Goal: Transaction & Acquisition: Purchase product/service

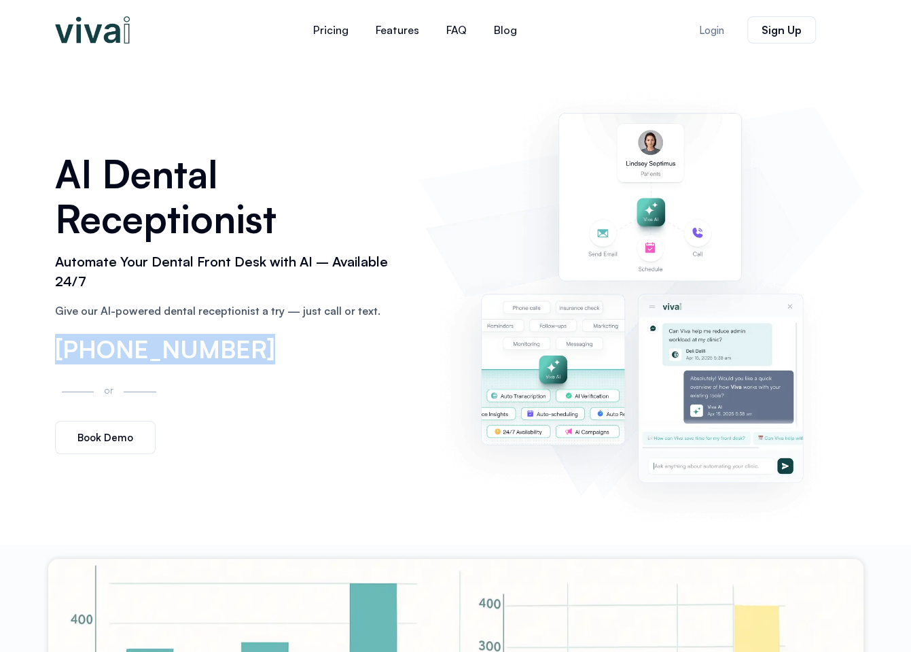
drag, startPoint x: 237, startPoint y: 350, endPoint x: 55, endPoint y: 355, distance: 182.2
click at [55, 355] on div "[PHONE_NUMBER]" at bounding box center [230, 350] width 351 height 26
click at [266, 363] on div "[PHONE_NUMBER]" at bounding box center [230, 350] width 351 height 26
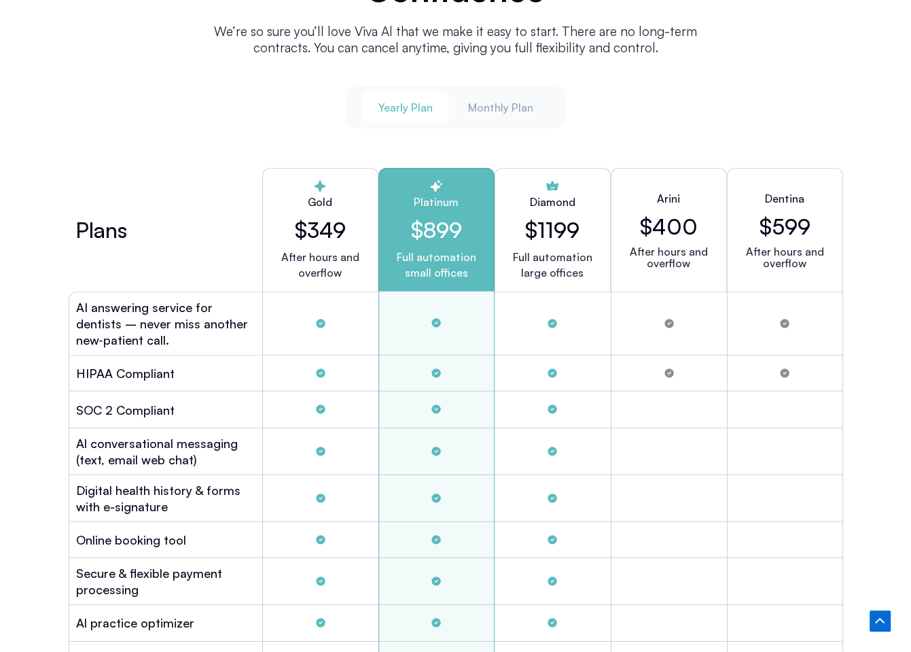
scroll to position [3397, 0]
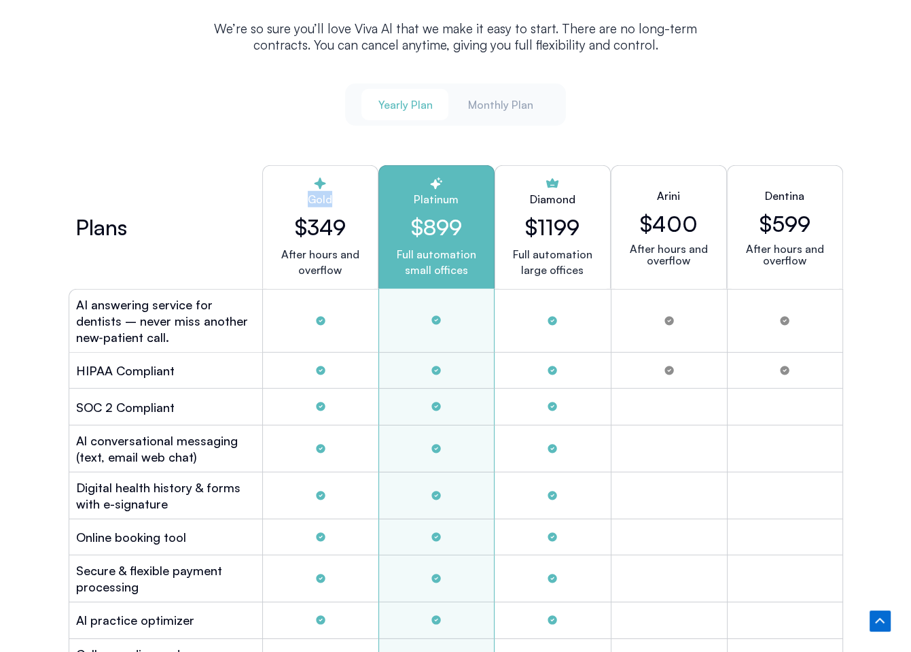
drag, startPoint x: 310, startPoint y: 192, endPoint x: 335, endPoint y: 195, distance: 25.3
click at [335, 195] on h2 "Gold" at bounding box center [320, 199] width 93 height 16
click at [449, 214] on h2 "$899" at bounding box center [436, 227] width 93 height 26
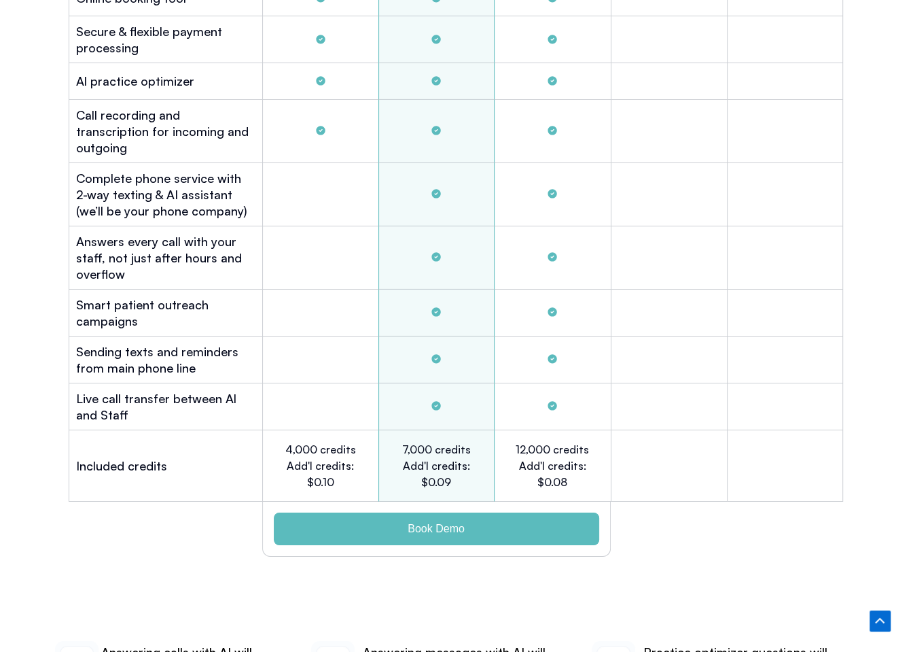
scroll to position [3940, 0]
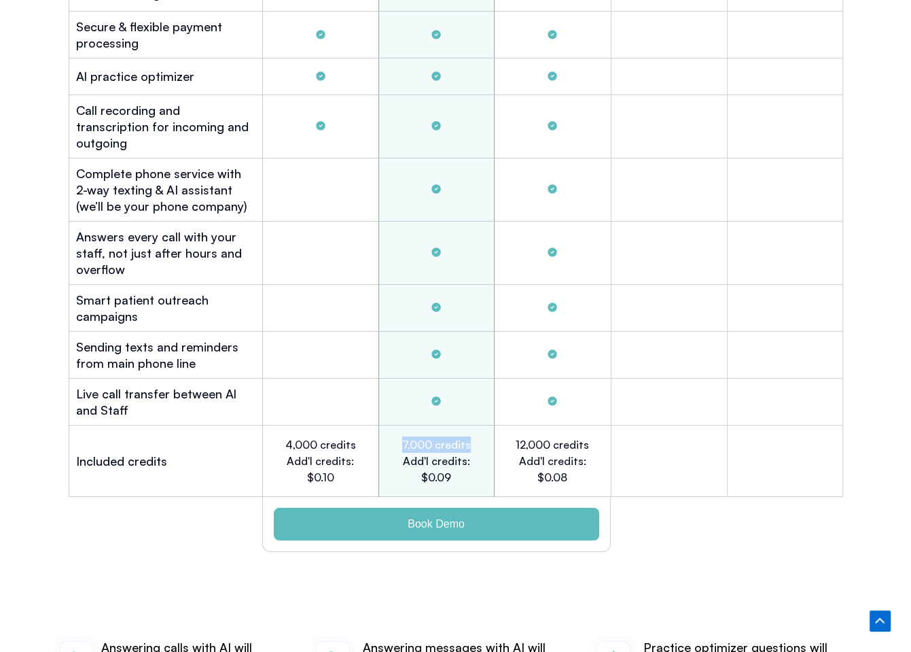
drag, startPoint x: 399, startPoint y: 419, endPoint x: 469, endPoint y: 429, distance: 70.7
click at [469, 436] on h2 "7,000 credits Add'l credits: $0.09" at bounding box center [436, 460] width 75 height 49
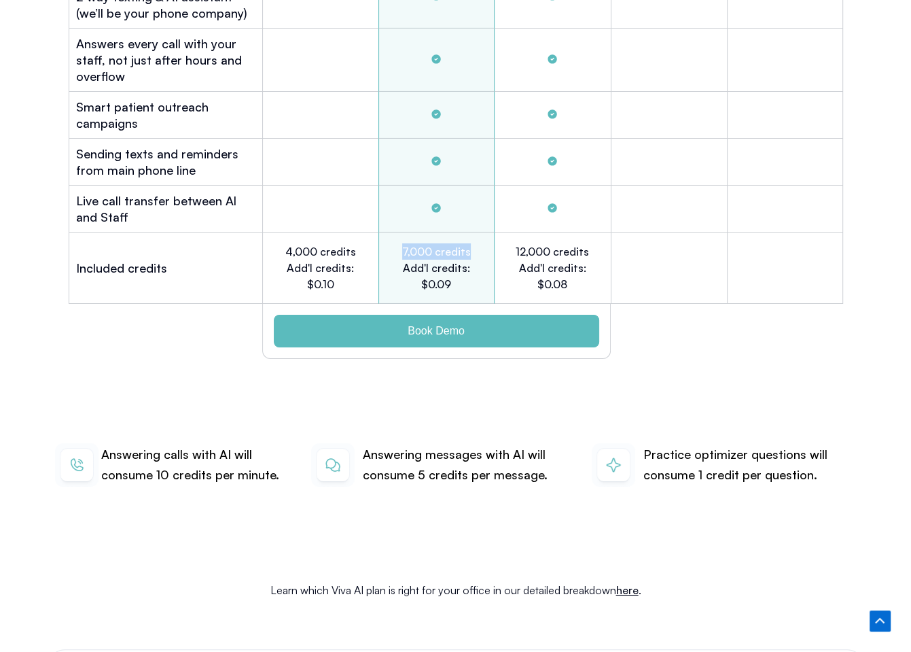
scroll to position [4144, 0]
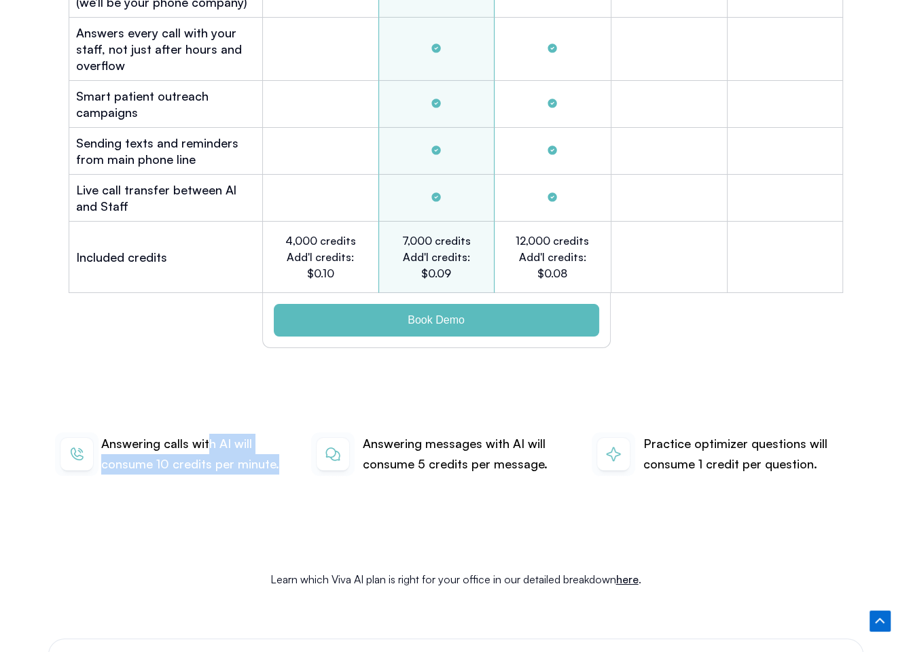
drag, startPoint x: 211, startPoint y: 418, endPoint x: 275, endPoint y: 443, distance: 69.3
click at [275, 443] on p "Answering calls with AI will consume 10 credits per minute." at bounding box center [198, 453] width 194 height 40
drag, startPoint x: 393, startPoint y: 423, endPoint x: 399, endPoint y: 419, distance: 7.6
click at [394, 433] on p "Answering messages with AI will consume 5 credits per message." at bounding box center [468, 453] width 213 height 40
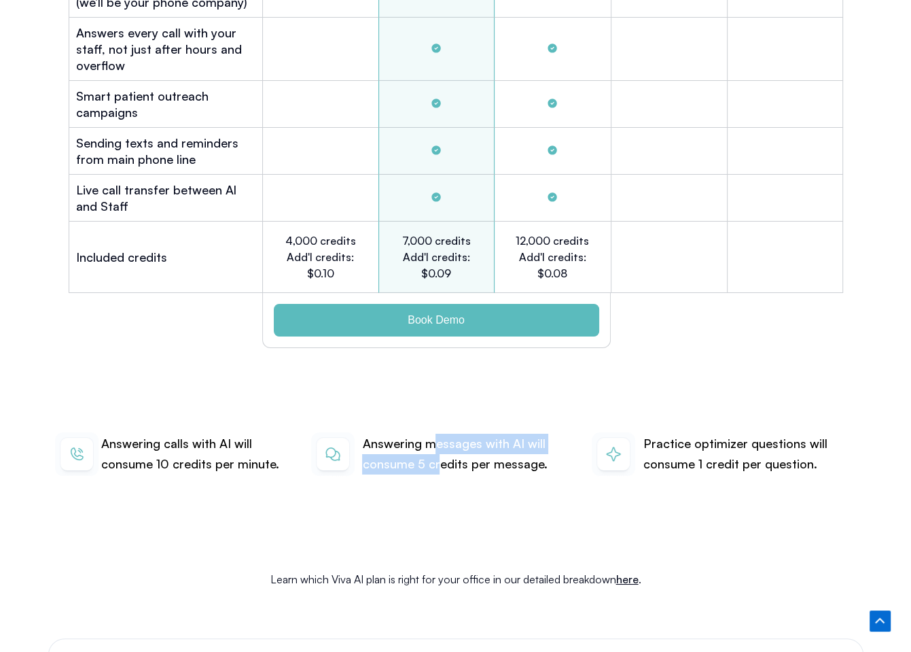
drag, startPoint x: 432, startPoint y: 419, endPoint x: 438, endPoint y: 440, distance: 21.8
click at [438, 440] on p "Answering messages with AI will consume 5 credits per message." at bounding box center [468, 453] width 213 height 40
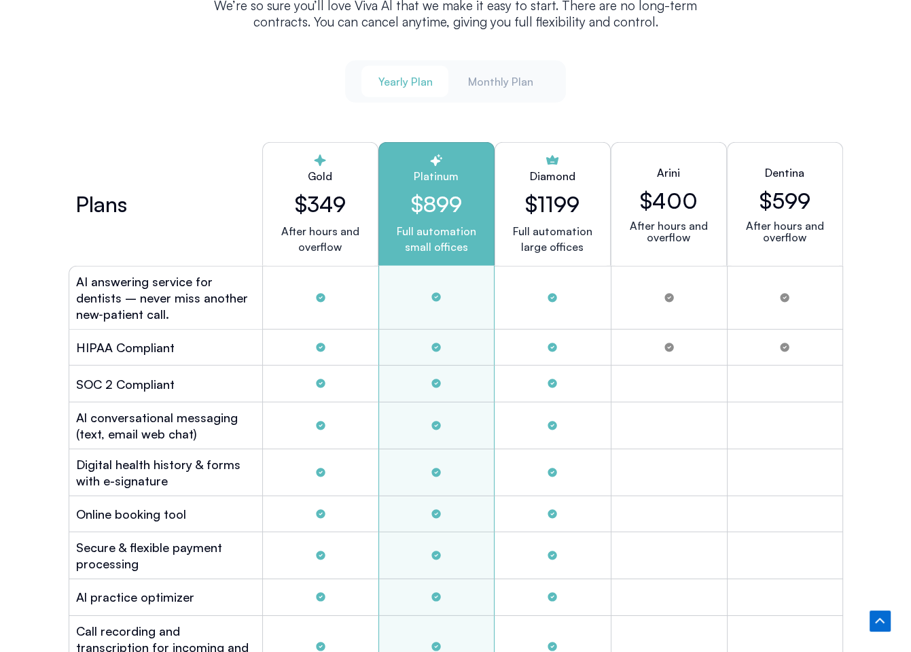
scroll to position [3465, 0]
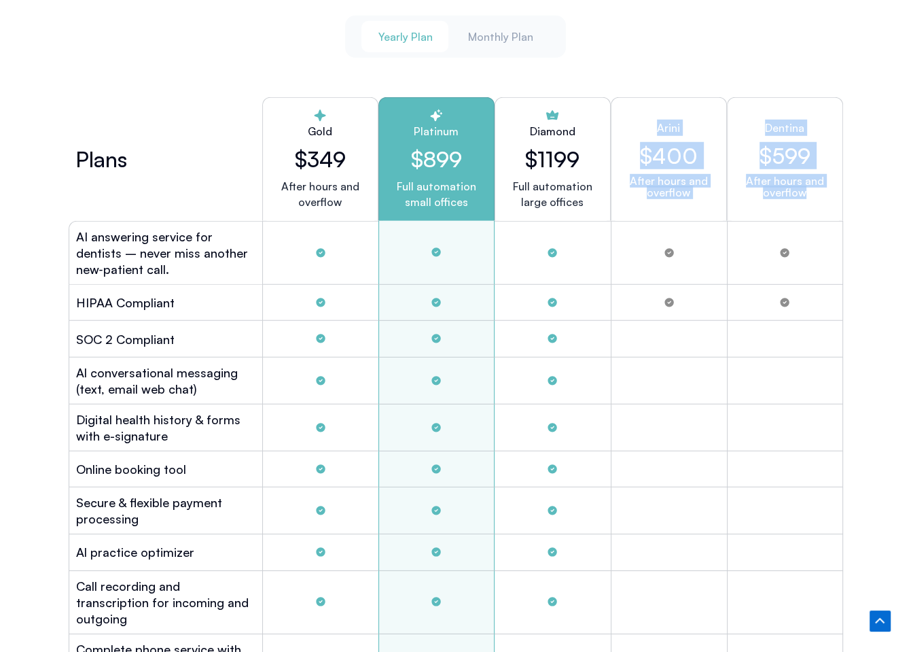
drag, startPoint x: 656, startPoint y: 120, endPoint x: 823, endPoint y: 196, distance: 183.6
click at [823, 196] on div "Plans Gold $349 After hours and overflow Platinum $899 Full automation small of…" at bounding box center [456, 159] width 775 height 124
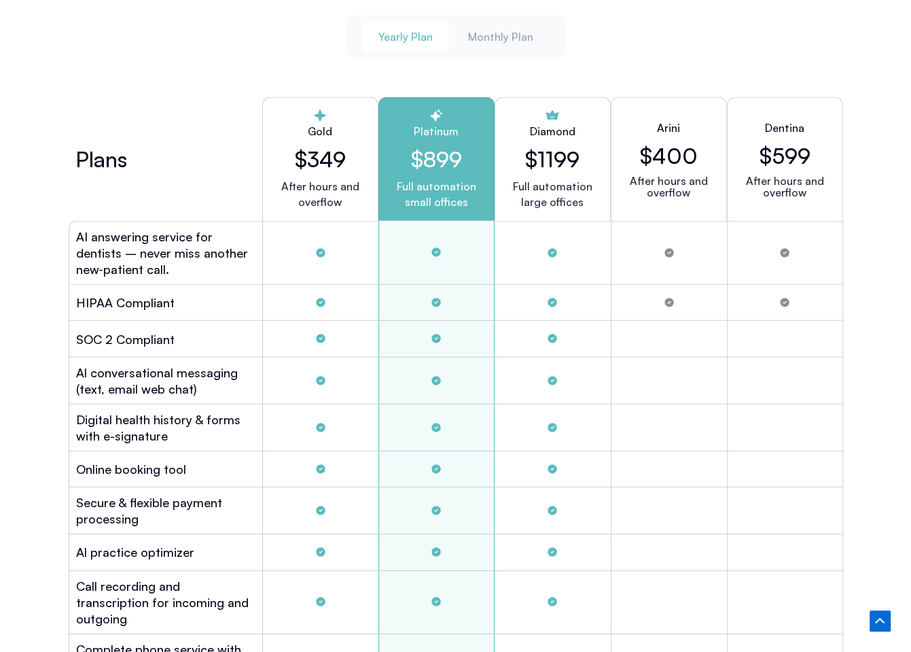
click at [701, 244] on div "Tabs. Open items with Enter or Space, close with Escape and navigate using the …" at bounding box center [669, 253] width 116 height 64
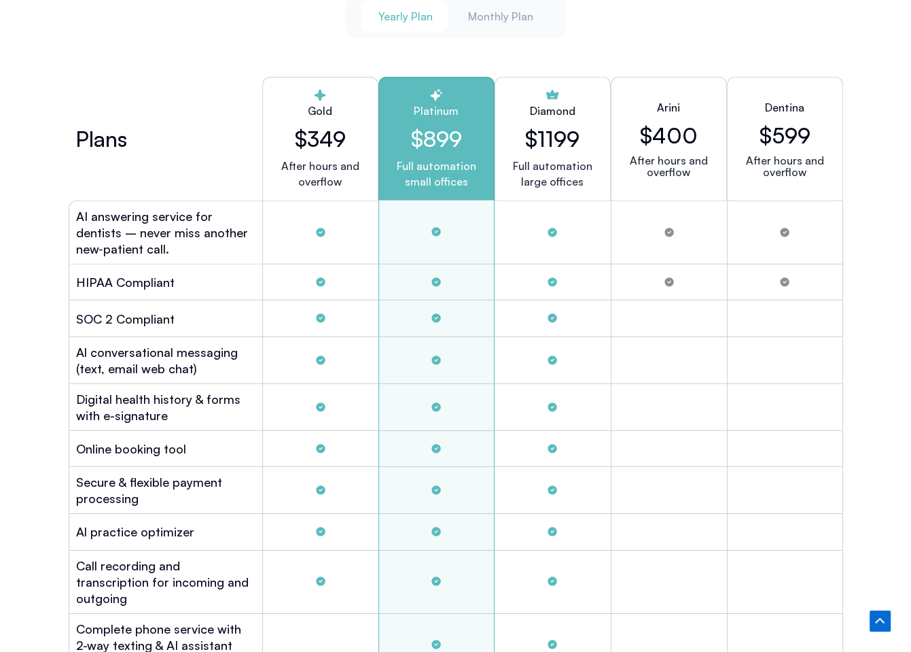
scroll to position [3533, 0]
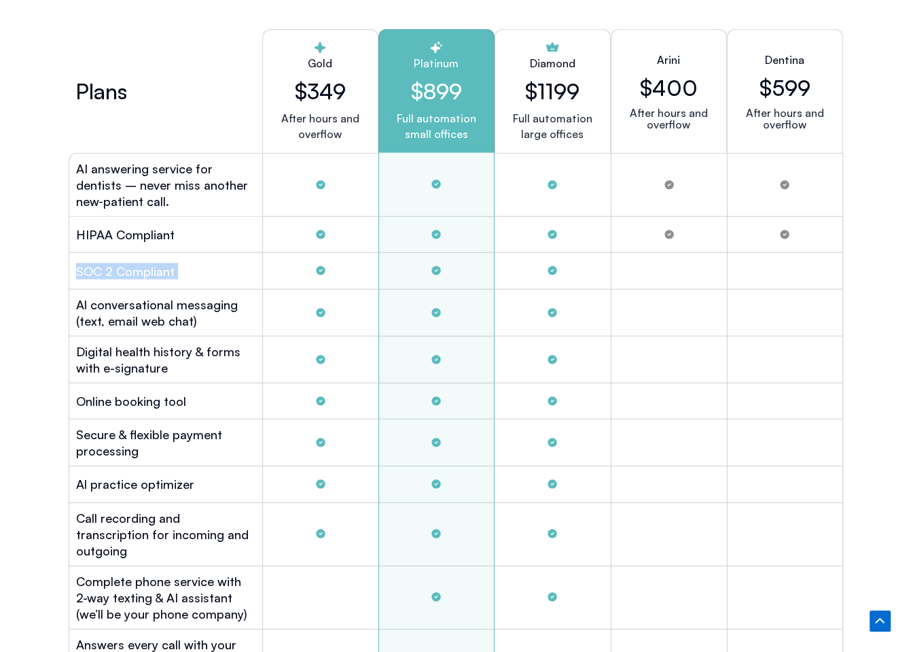
drag, startPoint x: 77, startPoint y: 267, endPoint x: 567, endPoint y: 271, distance: 490.5
click at [567, 271] on div "SOC 2 Compliant" at bounding box center [456, 271] width 775 height 36
click at [570, 271] on div "Tabs. Open items with Enter or Space, close with Escape and navigate using the …" at bounding box center [553, 271] width 116 height 36
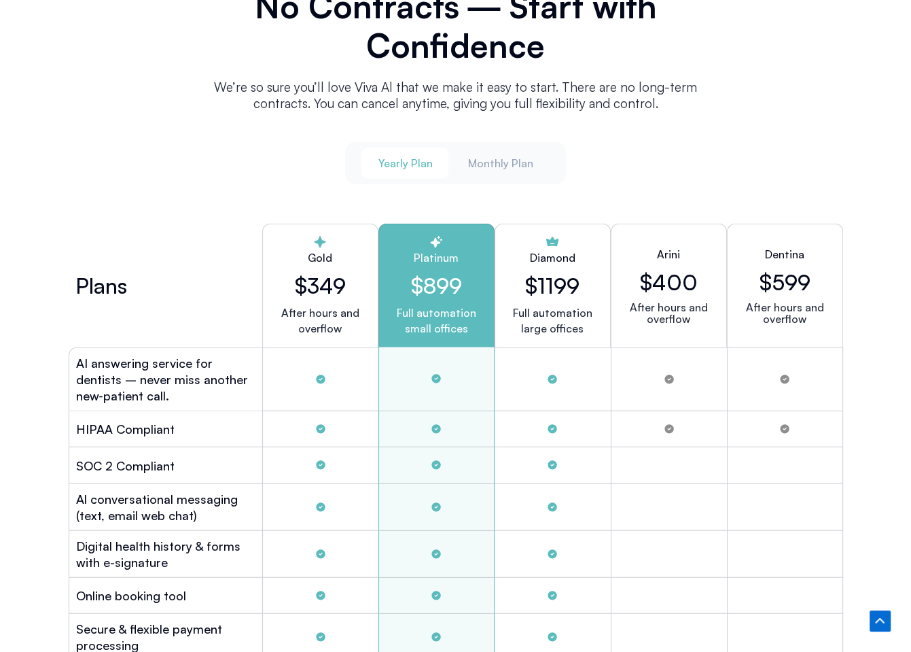
scroll to position [3329, 0]
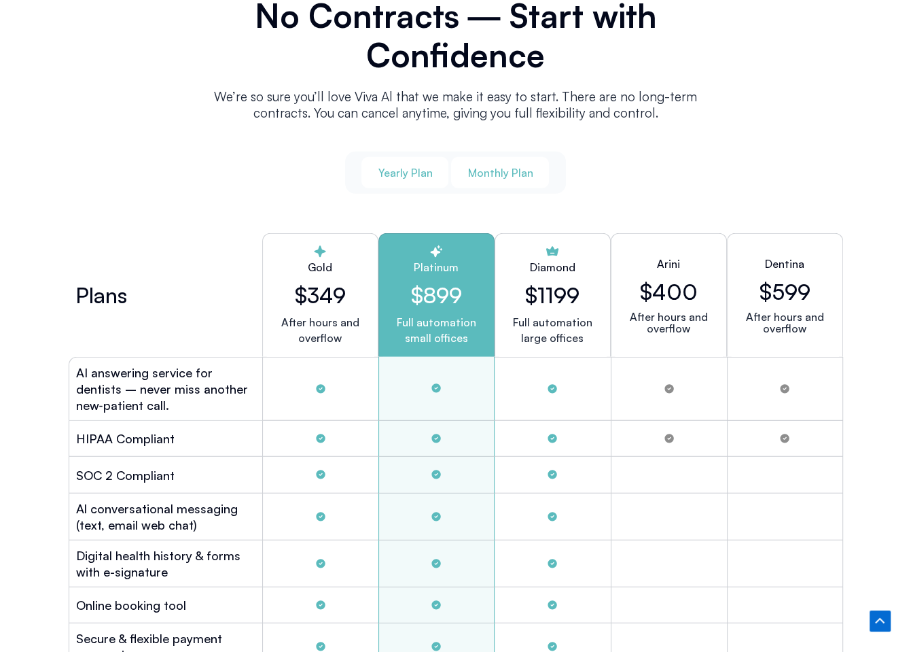
click at [503, 167] on span "Monthly Plan" at bounding box center [499, 172] width 65 height 15
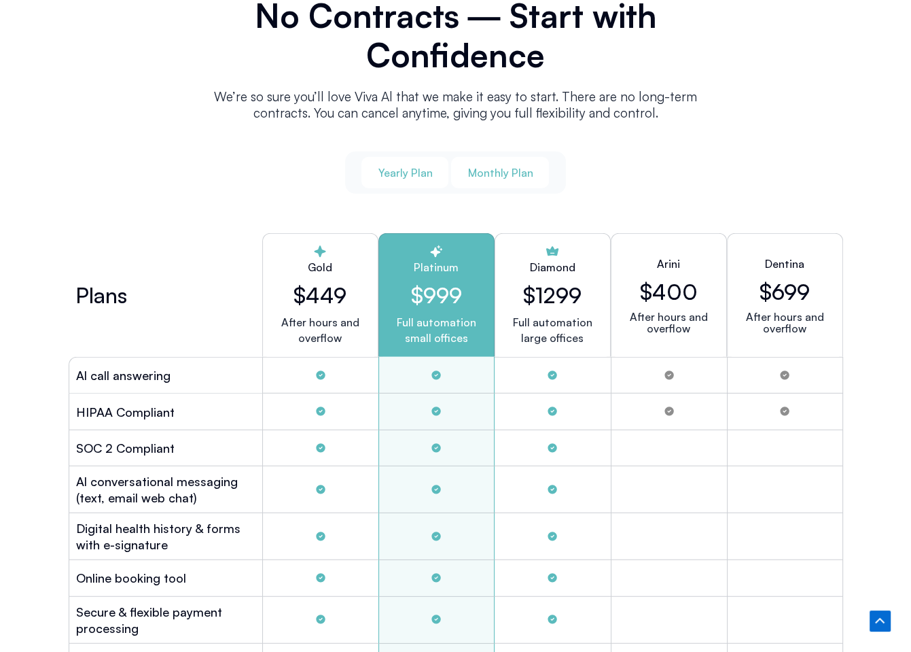
click at [416, 176] on button "Yearly Plan" at bounding box center [404, 172] width 87 height 31
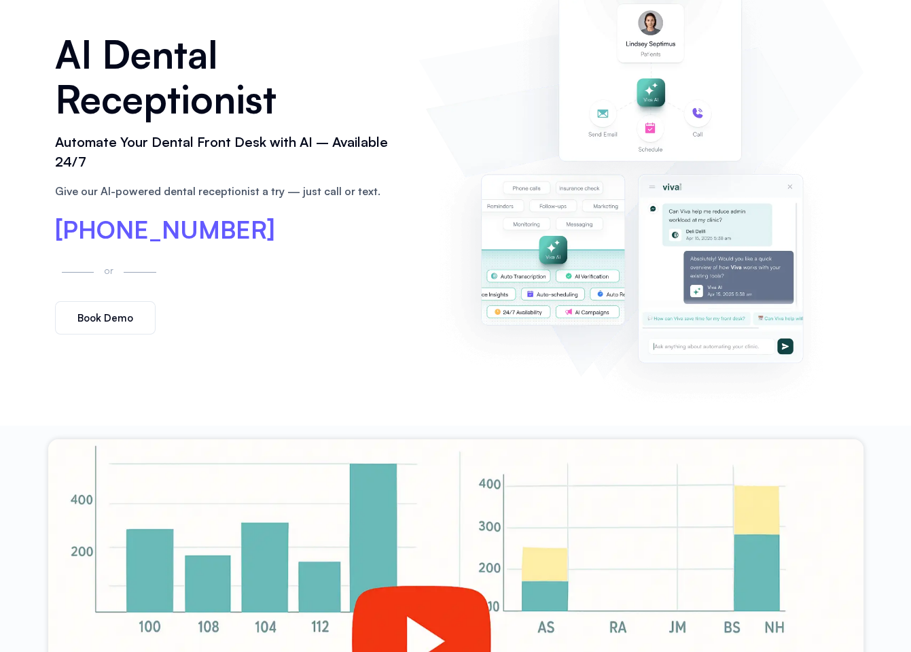
scroll to position [0, 0]
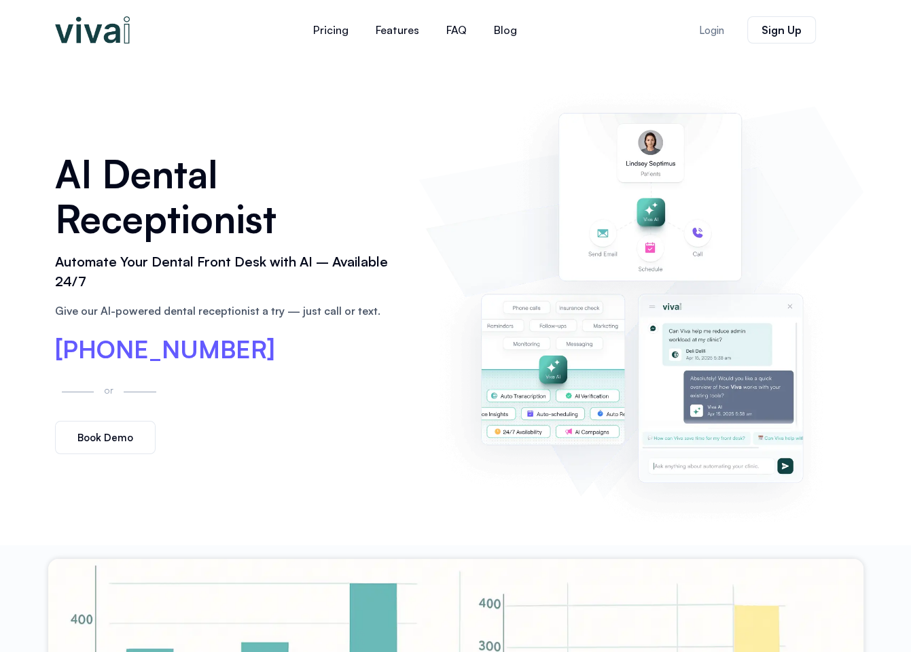
click at [849, 242] on img at bounding box center [640, 302] width 431 height 439
